Goal: Information Seeking & Learning: Learn about a topic

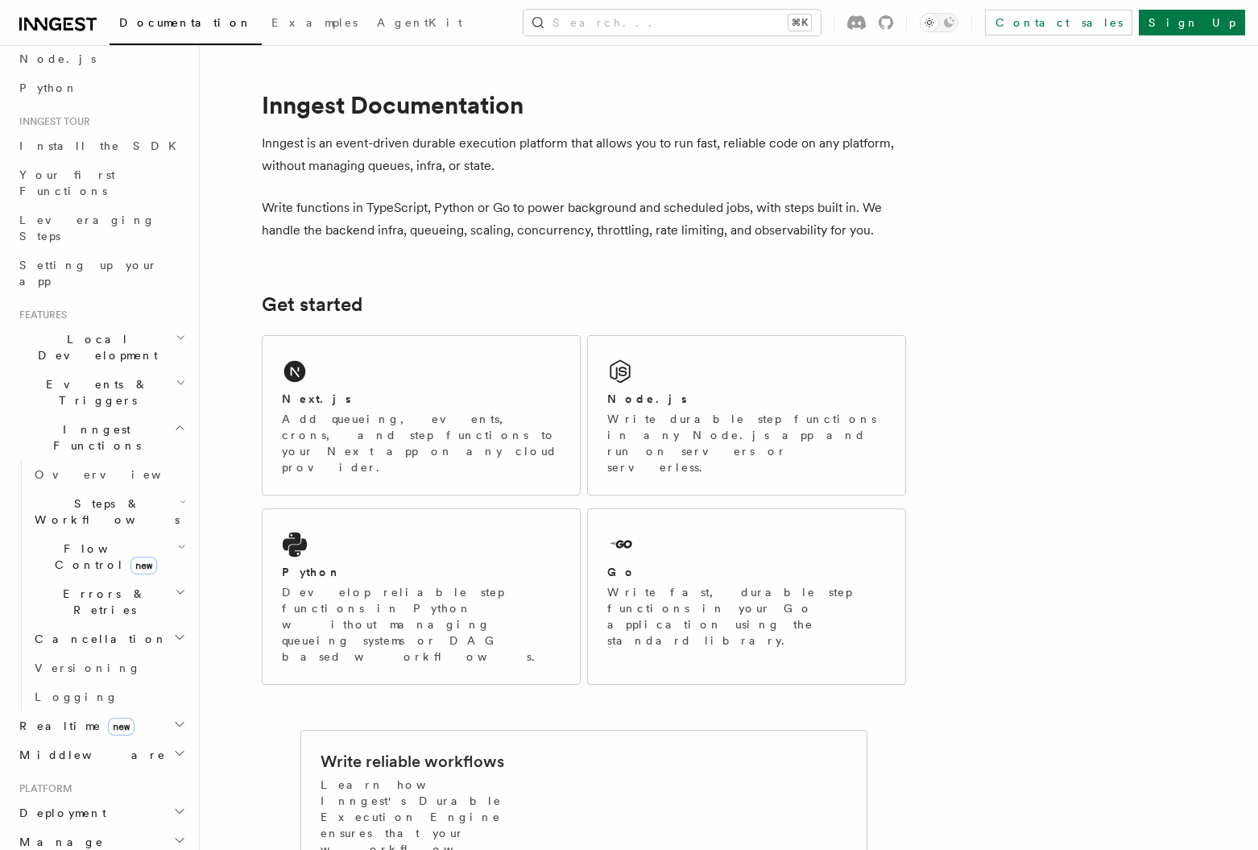
scroll to position [111, 0]
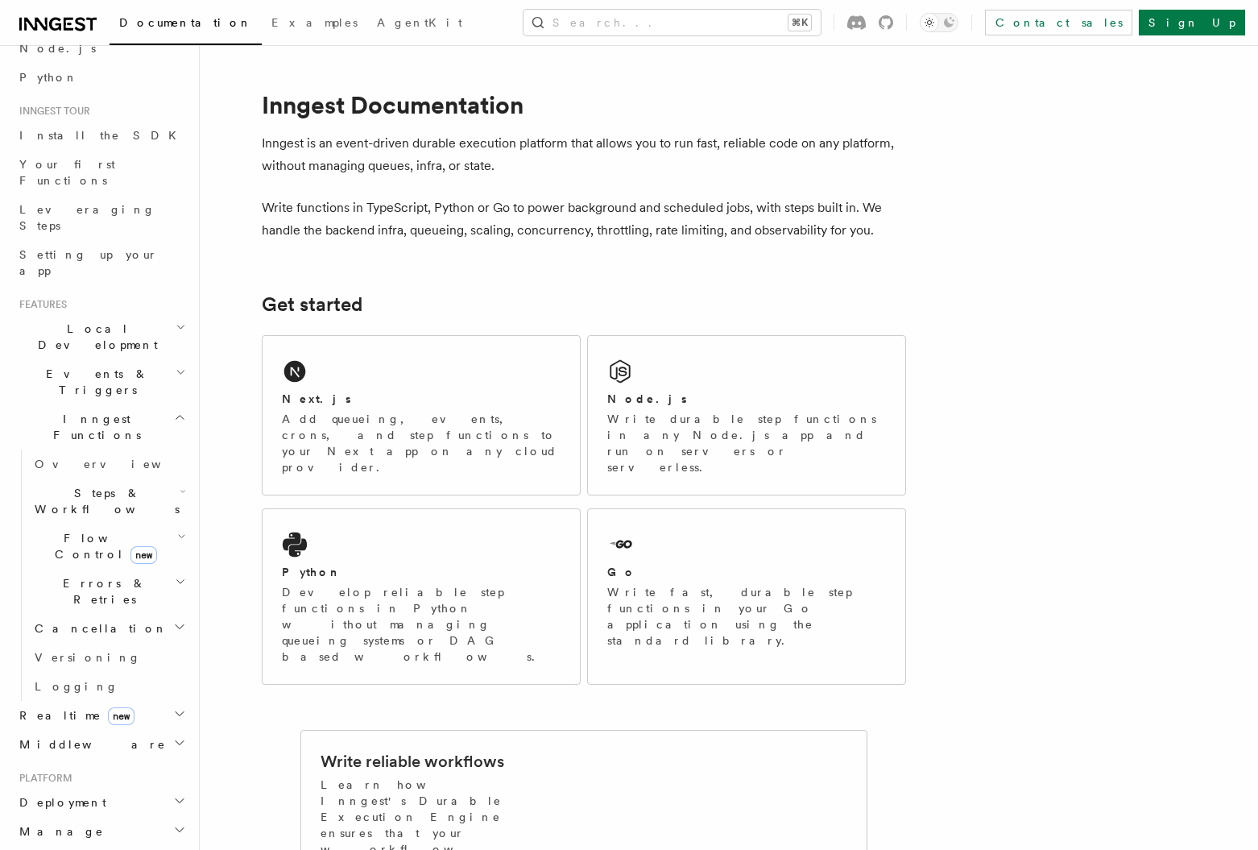
click at [139, 701] on h2 "Realtime new" at bounding box center [101, 715] width 176 height 29
click at [141, 804] on h2 "Middleware" at bounding box center [101, 818] width 176 height 29
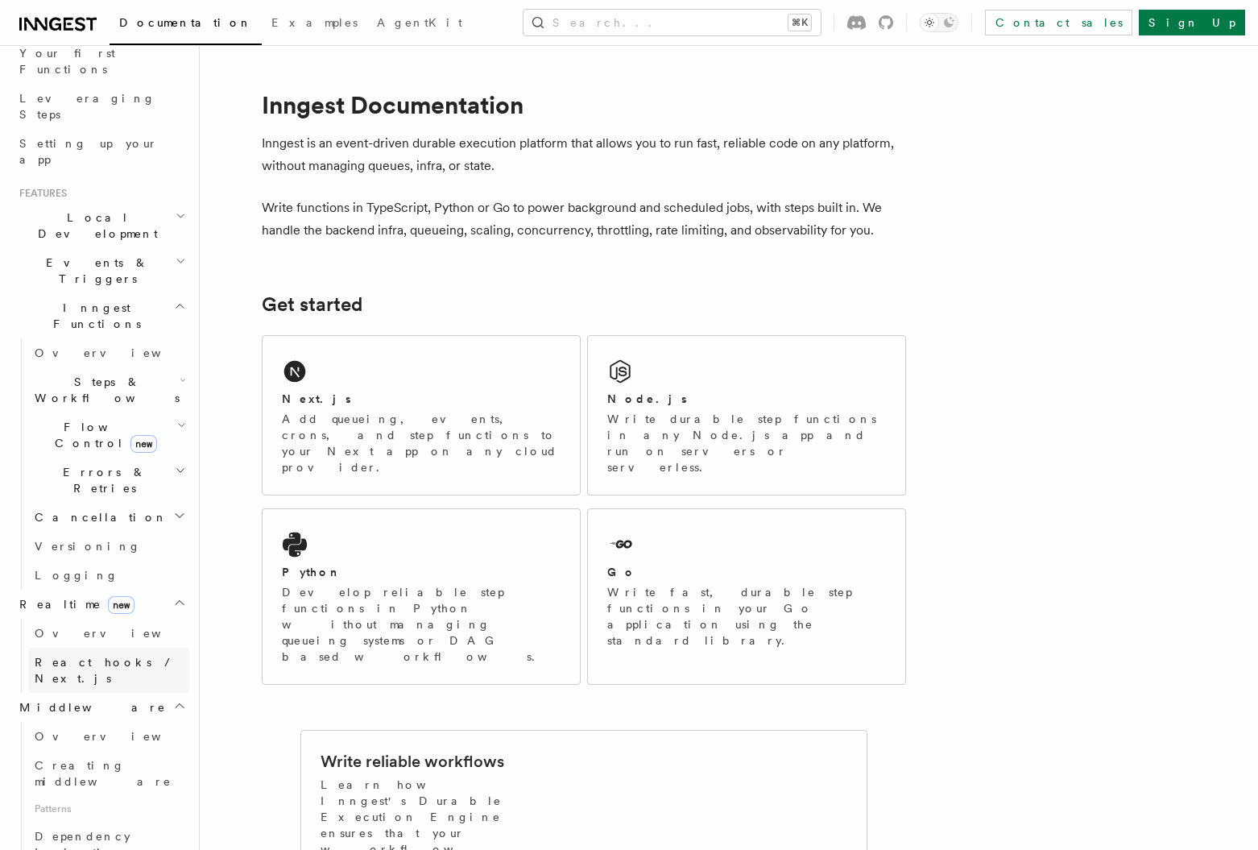
scroll to position [184, 0]
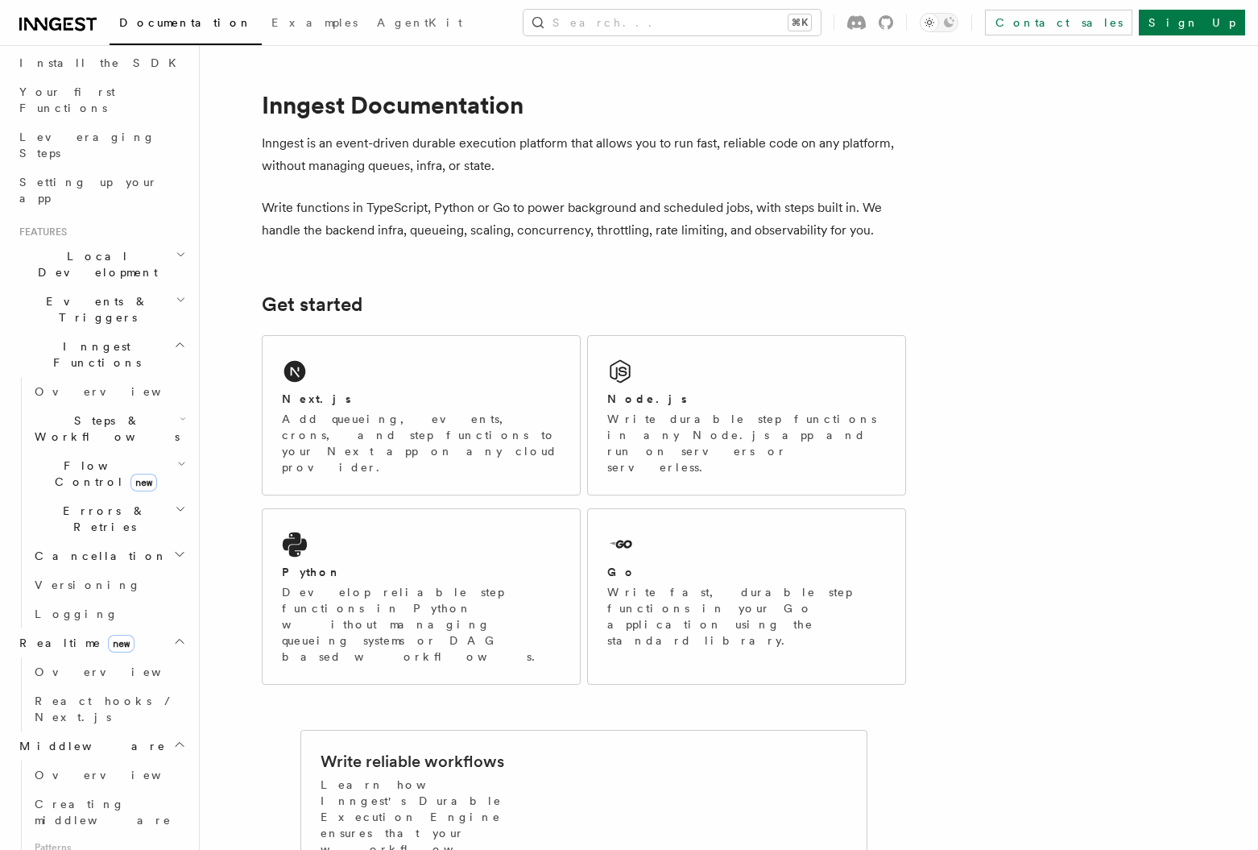
click at [120, 496] on h2 "Errors & Retries" at bounding box center [108, 518] width 161 height 45
click at [125, 496] on h2 "Errors & Retries" at bounding box center [108, 518] width 161 height 45
click at [116, 541] on h2 "Cancellation" at bounding box center [108, 555] width 161 height 29
click at [66, 458] on span "Flow Control new" at bounding box center [102, 474] width 149 height 32
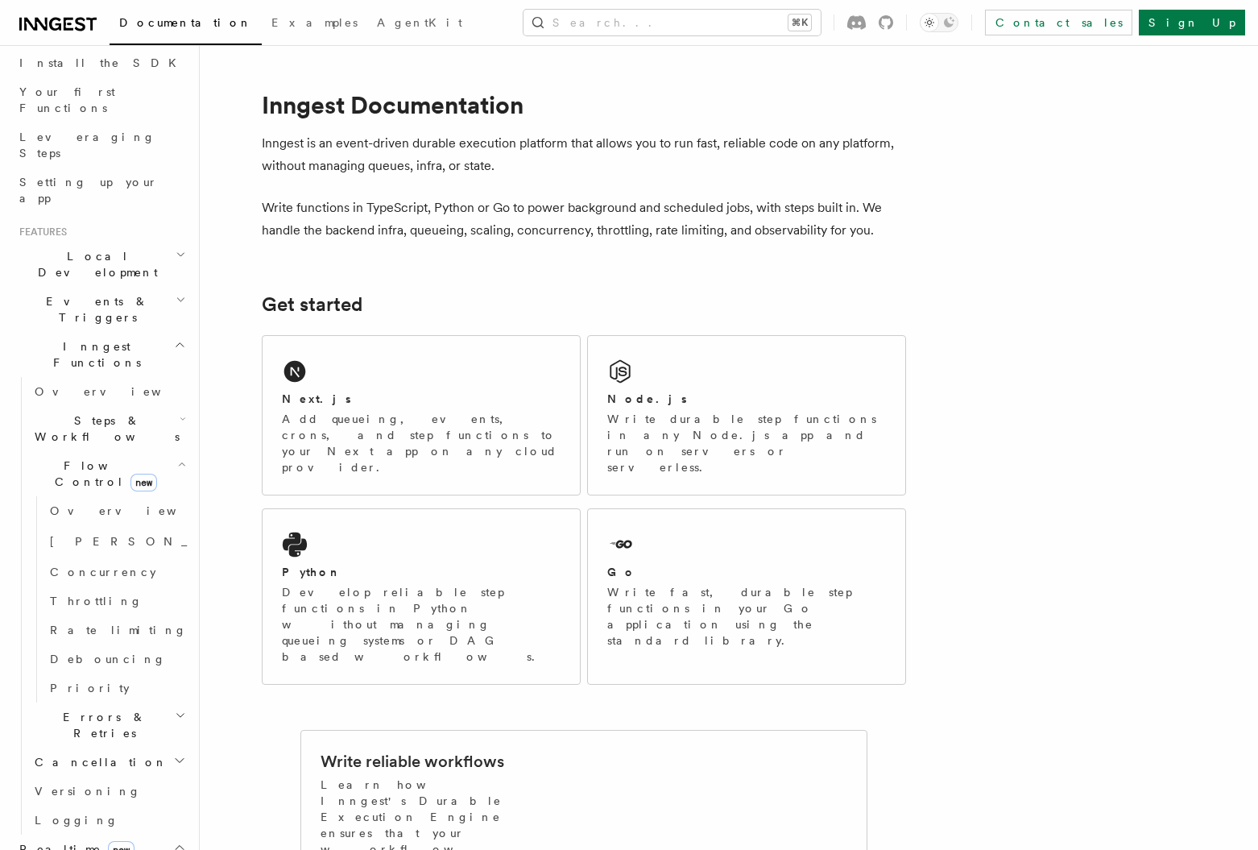
click at [74, 412] on span "Steps & Workflows" at bounding box center [103, 428] width 151 height 32
click at [103, 525] on link "[PERSON_NAME] new" at bounding box center [117, 541] width 146 height 32
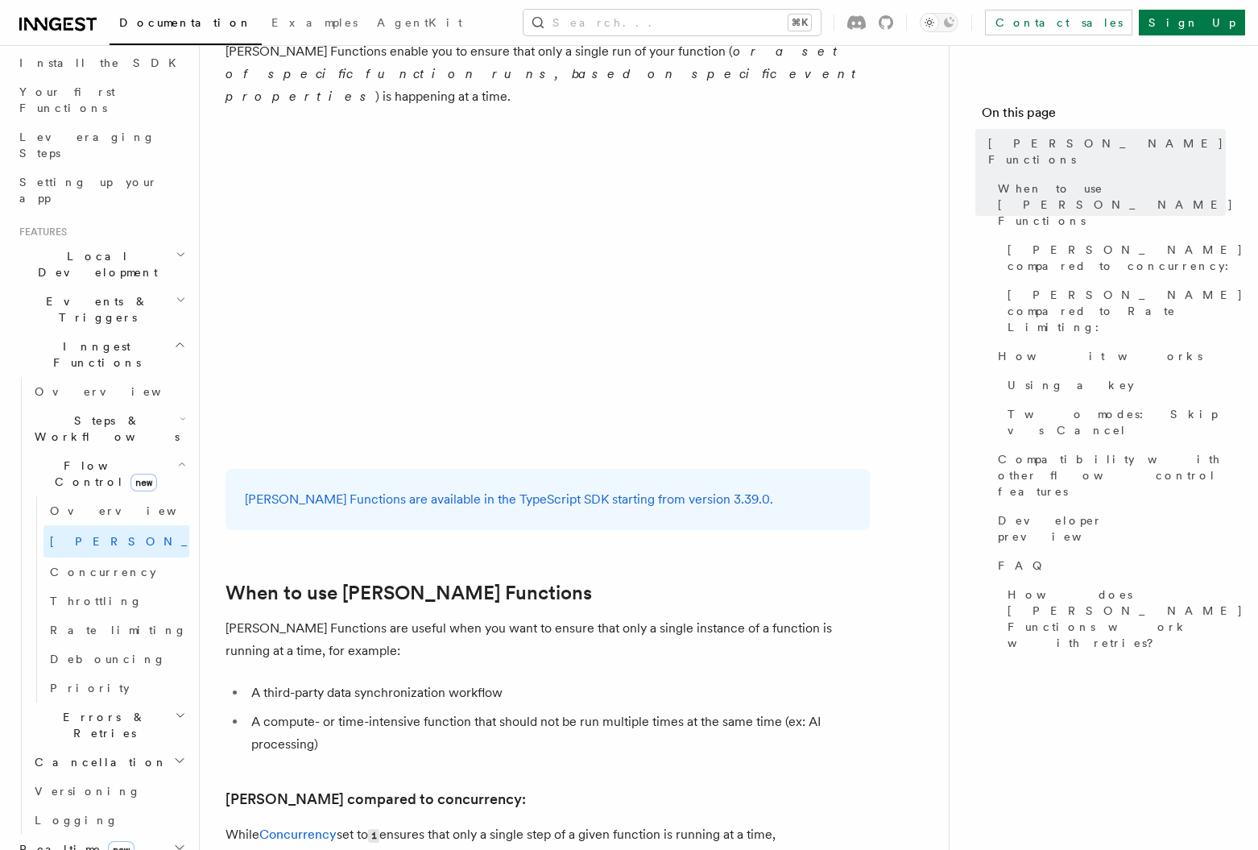
scroll to position [281, 0]
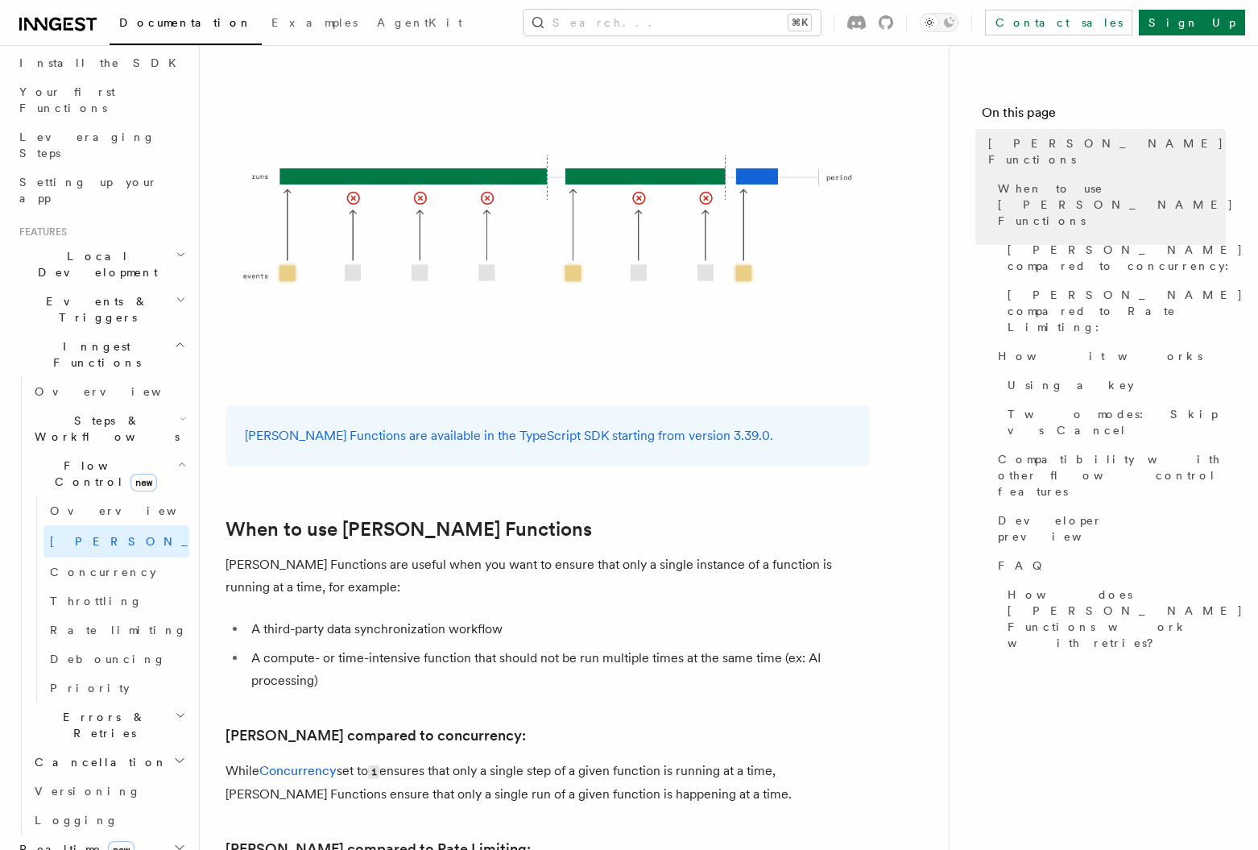
click at [80, 451] on h2 "Flow Control new" at bounding box center [108, 473] width 161 height 45
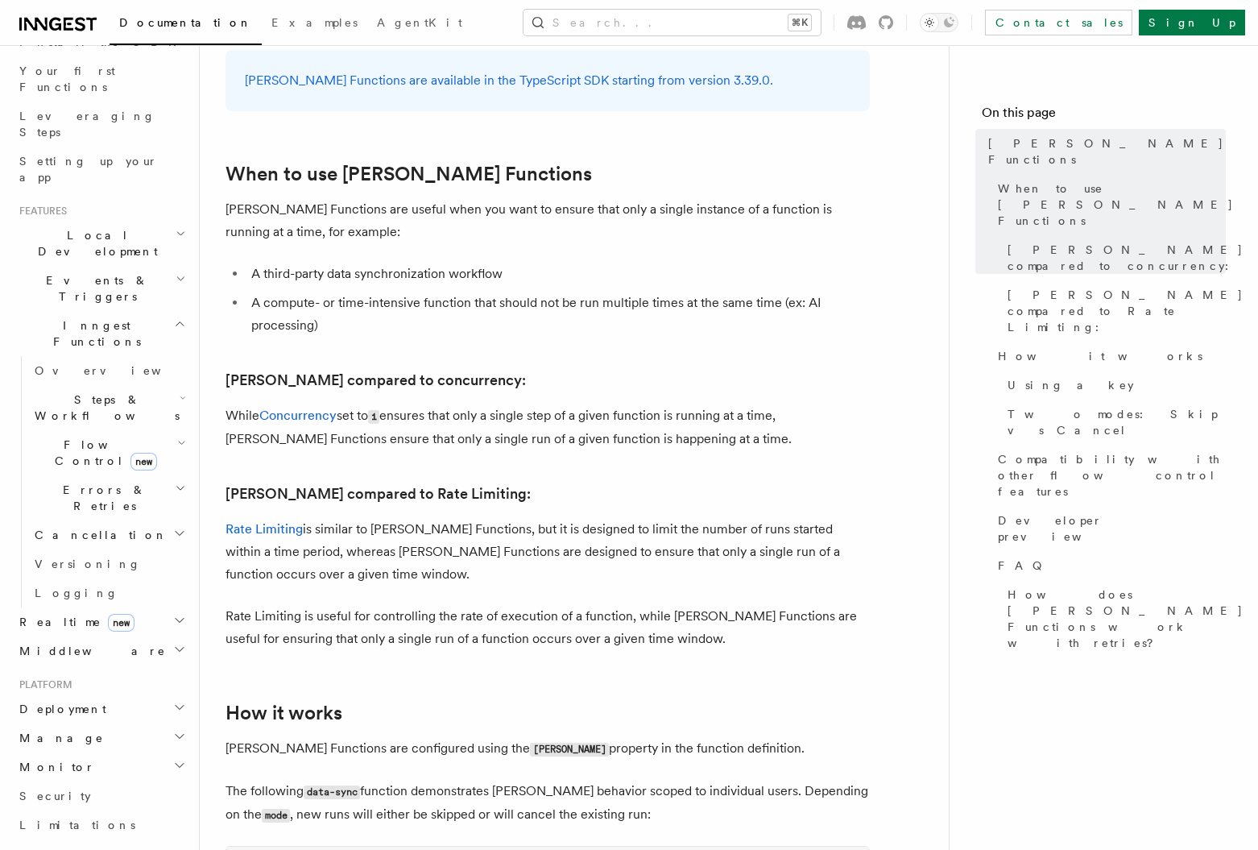
scroll to position [226, 0]
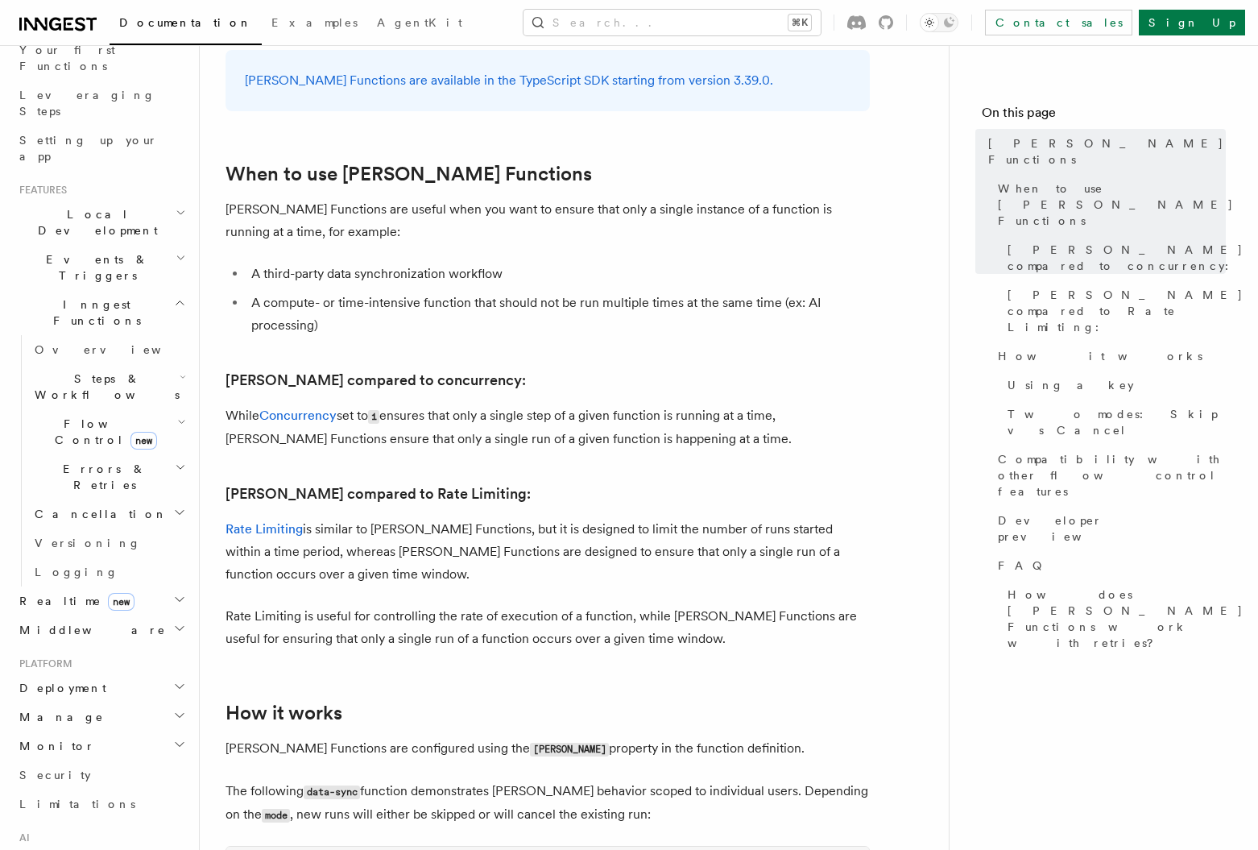
click at [149, 586] on h2 "Realtime new" at bounding box center [101, 600] width 176 height 29
click at [129, 615] on link "Overview" at bounding box center [108, 629] width 161 height 29
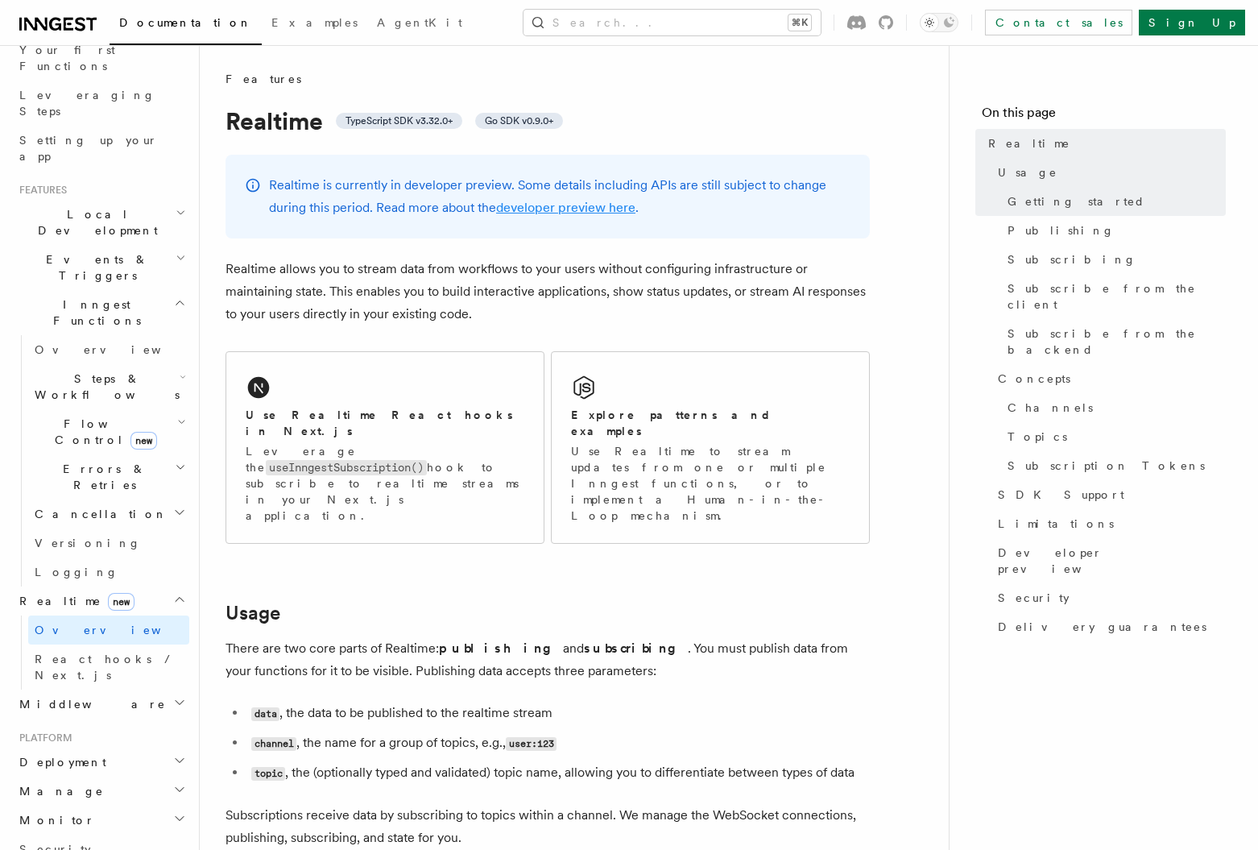
click at [547, 209] on link "developer preview here" at bounding box center [565, 207] width 139 height 15
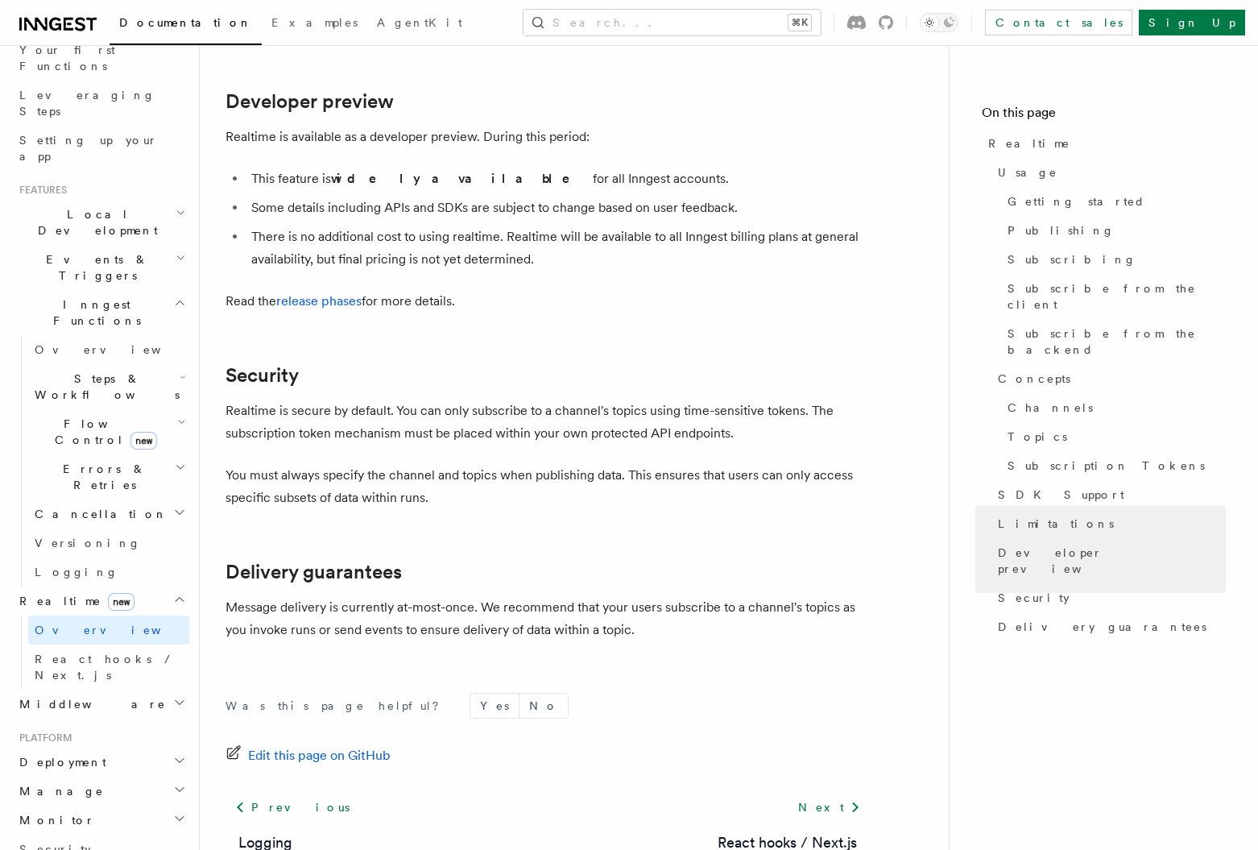
scroll to position [5299, 0]
